Goal: Check status: Check status

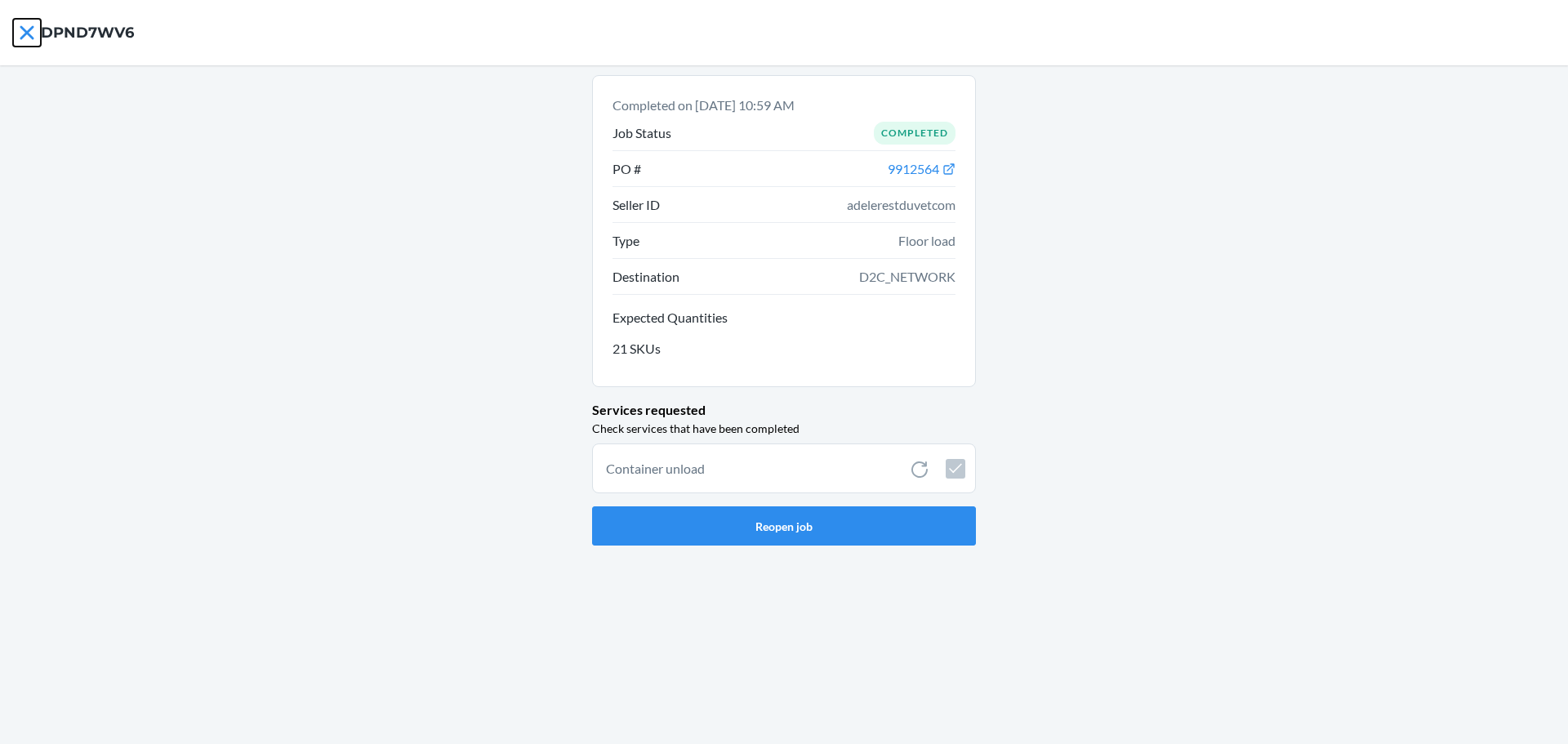
click at [23, 32] on icon at bounding box center [26, 32] width 27 height 27
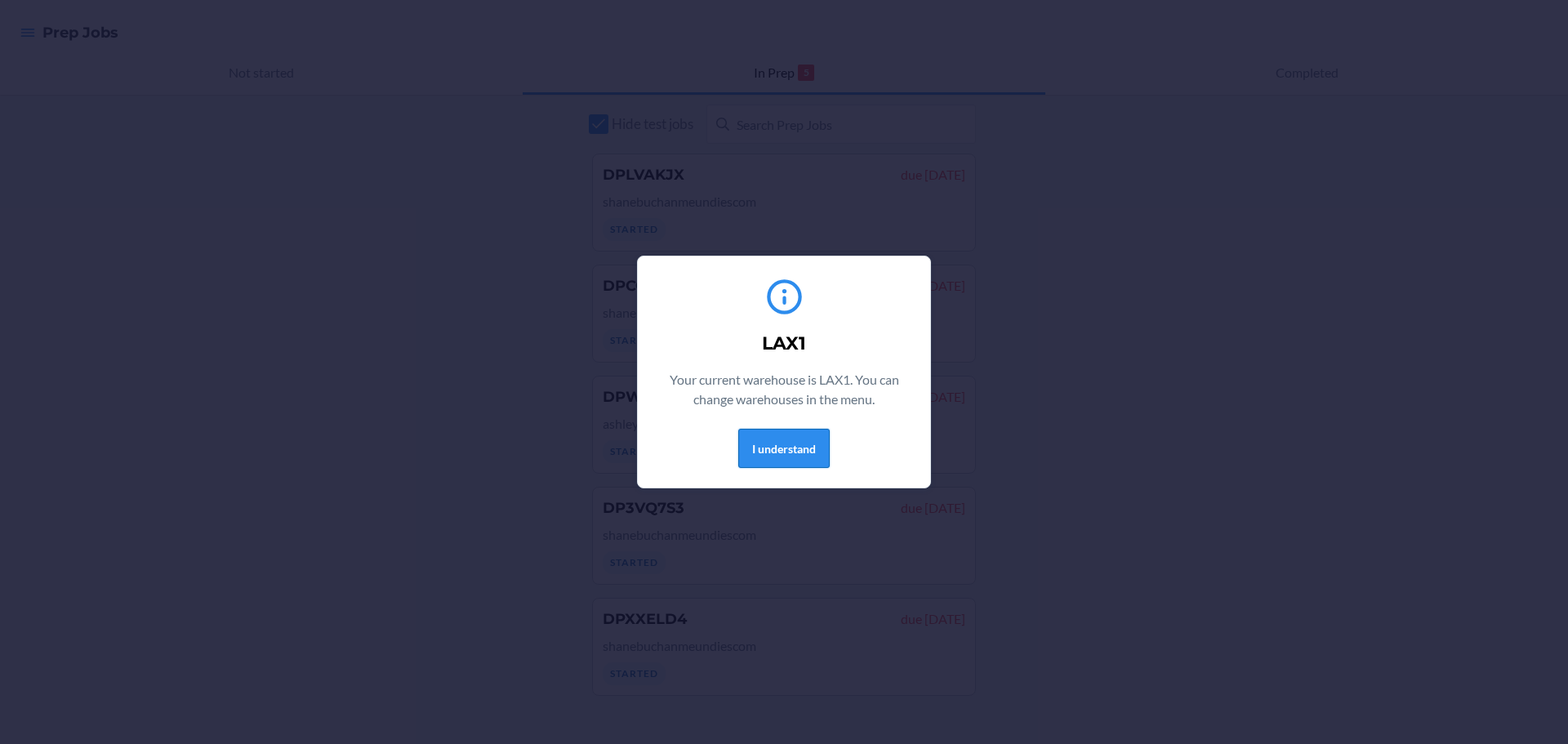
click at [791, 458] on button "I understand" at bounding box center [784, 448] width 92 height 39
